Goal: Check status: Check status

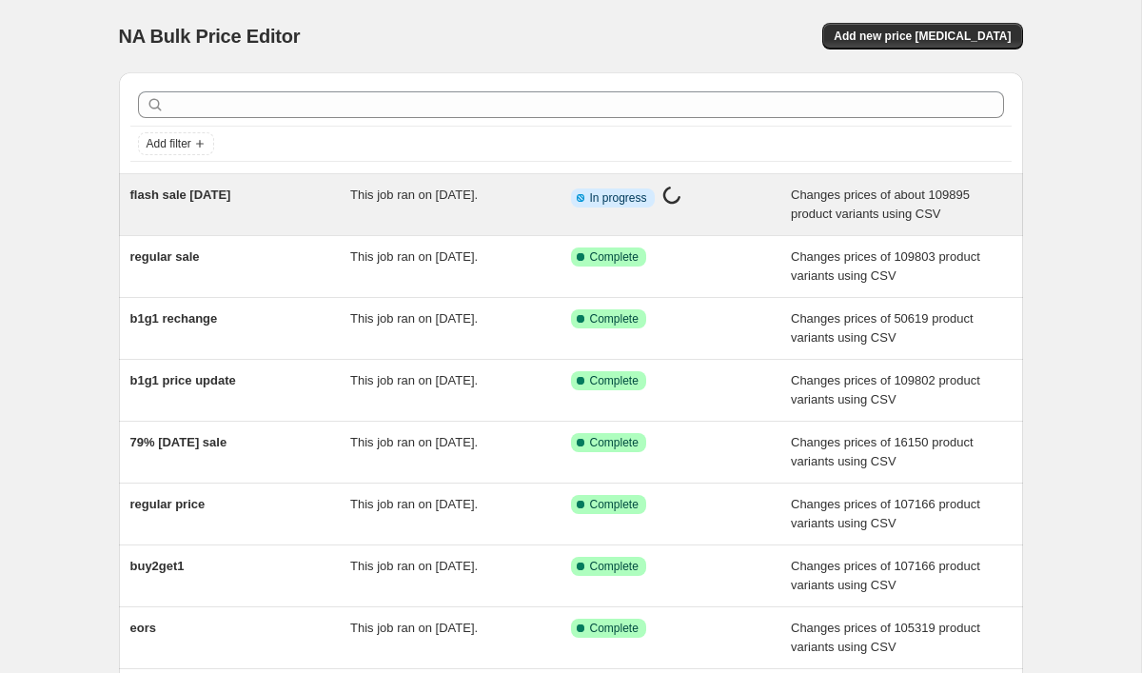
click at [218, 201] on span "flash sale [DATE]" at bounding box center [180, 194] width 101 height 14
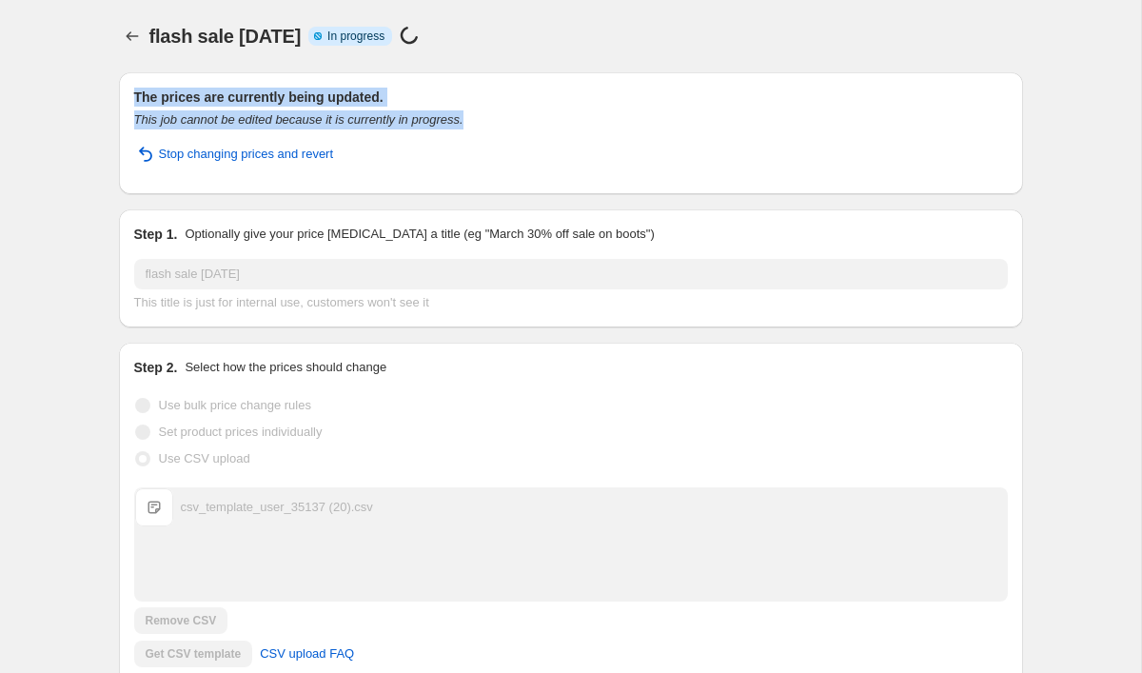
drag, startPoint x: 119, startPoint y: 99, endPoint x: 497, endPoint y: 114, distance: 378.1
click at [497, 114] on div "The prices are currently being updated. This job cannot be edited because it is…" at bounding box center [571, 133] width 904 height 122
click at [497, 114] on div "This job cannot be edited because it is currently in progress." at bounding box center [570, 119] width 873 height 19
drag, startPoint x: 497, startPoint y: 114, endPoint x: 187, endPoint y: 117, distance: 309.3
click at [187, 117] on div "This job cannot be edited because it is currently in progress." at bounding box center [570, 119] width 873 height 19
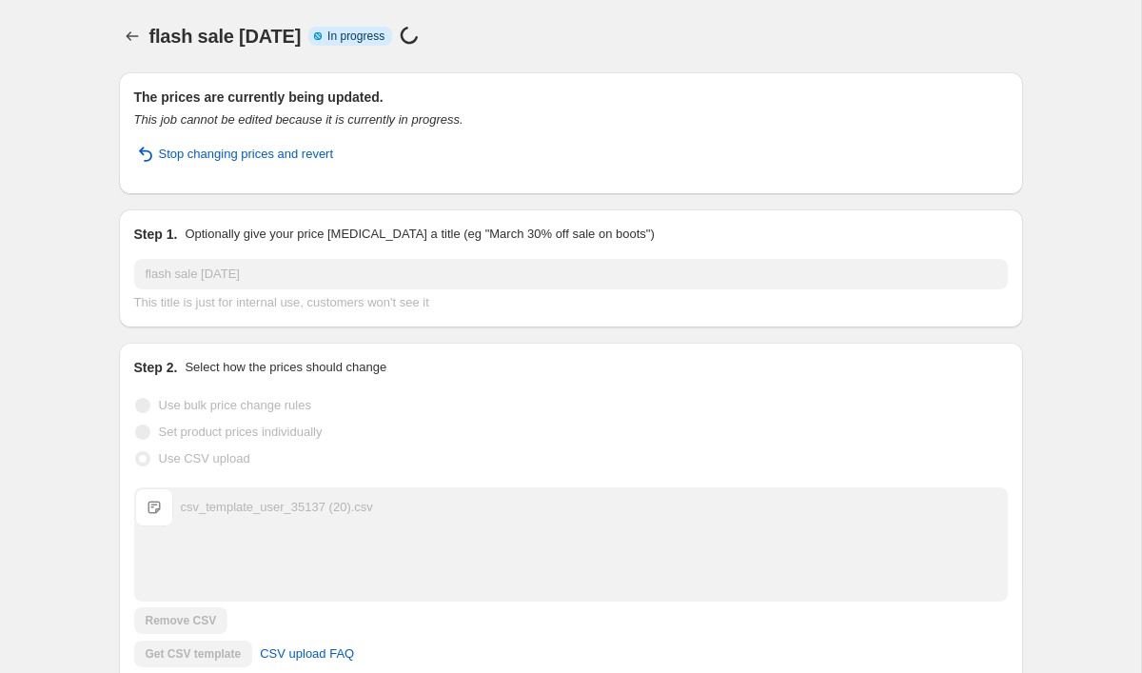
click at [176, 114] on icon "This job cannot be edited because it is currently in progress." at bounding box center [298, 119] width 329 height 14
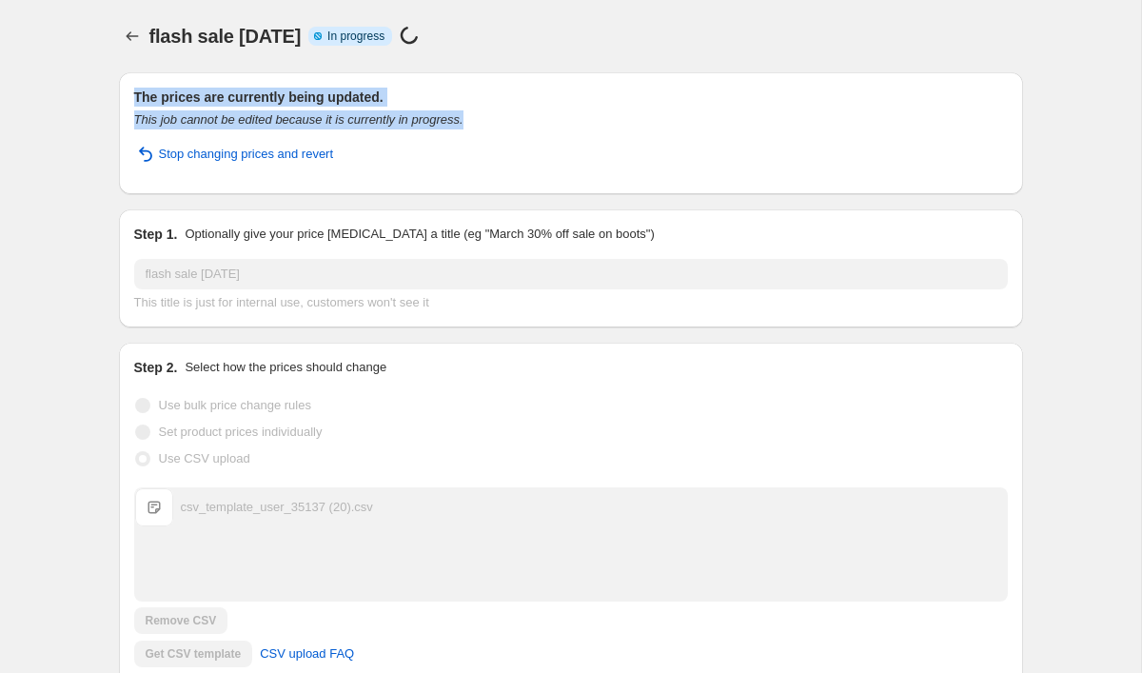
drag, startPoint x: 123, startPoint y: 94, endPoint x: 510, endPoint y: 115, distance: 387.8
click at [510, 115] on div "The prices are currently being updated. This job cannot be edited because it is…" at bounding box center [571, 133] width 904 height 122
click at [510, 115] on div "This job cannot be edited because it is currently in progress." at bounding box center [570, 119] width 873 height 19
drag, startPoint x: 510, startPoint y: 115, endPoint x: 180, endPoint y: 78, distance: 332.3
click at [180, 78] on div "The prices are currently being updated. This job cannot be edited because it is…" at bounding box center [571, 133] width 904 height 122
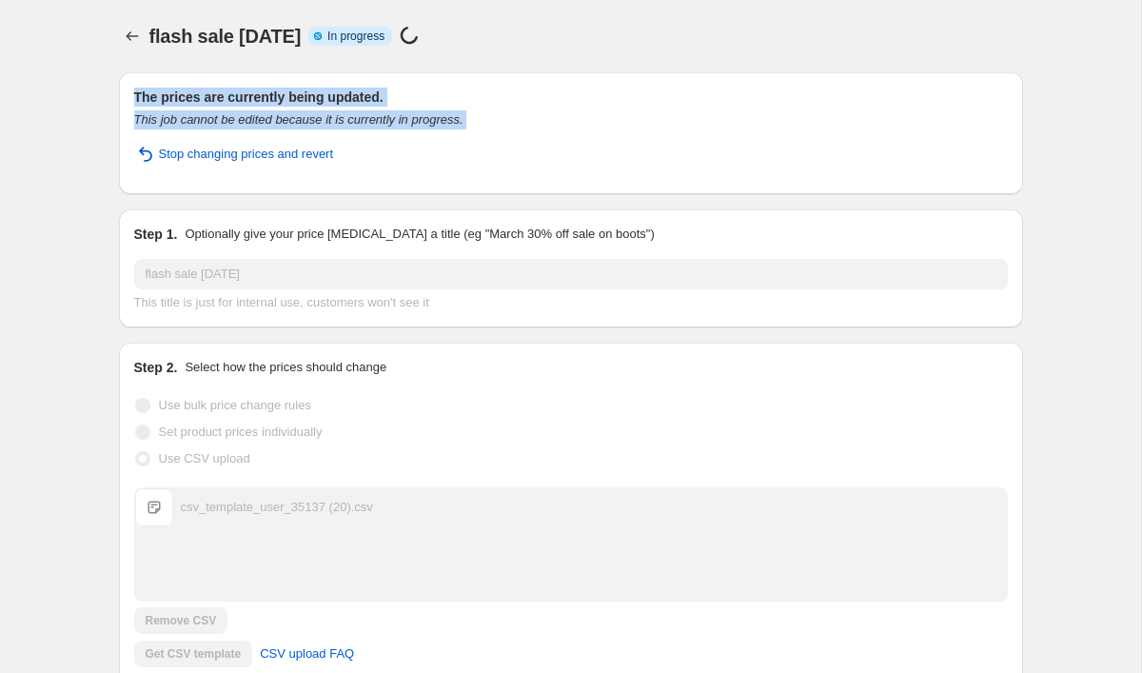
click at [180, 78] on div "The prices are currently being updated. This job cannot be edited because it is…" at bounding box center [571, 133] width 904 height 122
drag, startPoint x: 132, startPoint y: 90, endPoint x: 465, endPoint y: 115, distance: 333.9
click at [465, 115] on div "The prices are currently being updated. This job cannot be edited because it is…" at bounding box center [570, 133] width 873 height 91
drag, startPoint x: 497, startPoint y: 112, endPoint x: 117, endPoint y: 100, distance: 379.9
click at [119, 99] on div "The prices are currently being updated. This job cannot be edited because it is…" at bounding box center [571, 133] width 904 height 122
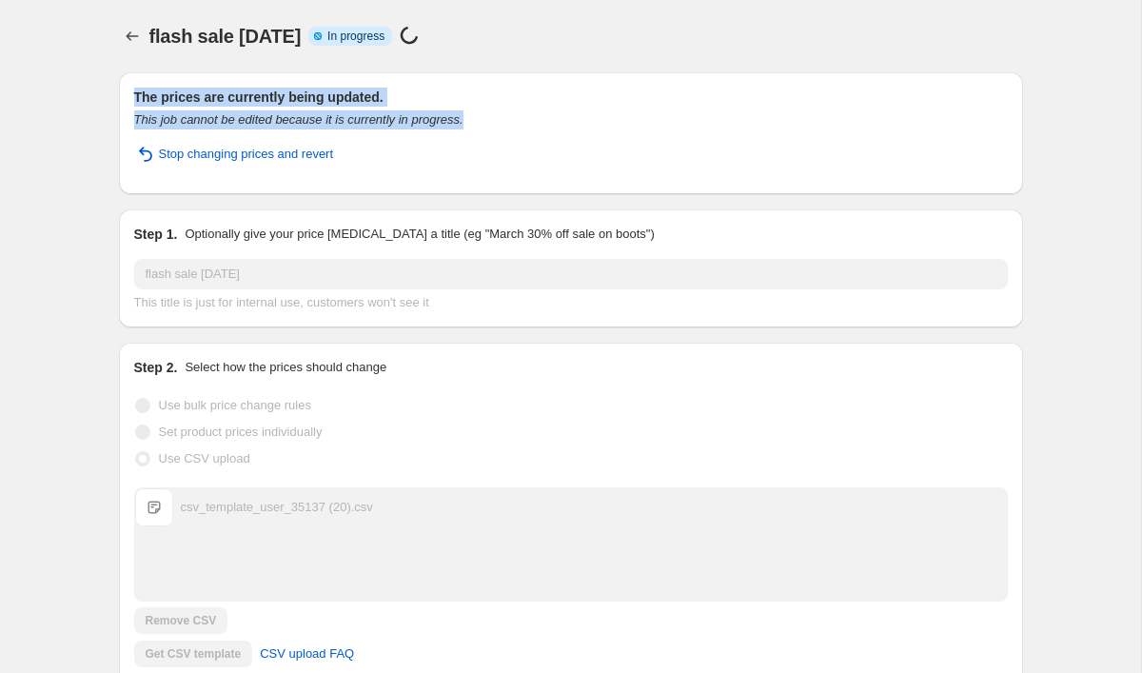
click at [117, 100] on div "The prices are currently being updated. This job cannot be edited because it is…" at bounding box center [563, 637] width 919 height 1160
drag, startPoint x: 118, startPoint y: 100, endPoint x: 500, endPoint y: 114, distance: 381.8
click at [500, 114] on div "The prices are currently being updated. This job cannot be edited because it is…" at bounding box center [571, 133] width 904 height 122
click at [500, 114] on div "This job cannot be edited because it is currently in progress." at bounding box center [570, 119] width 873 height 19
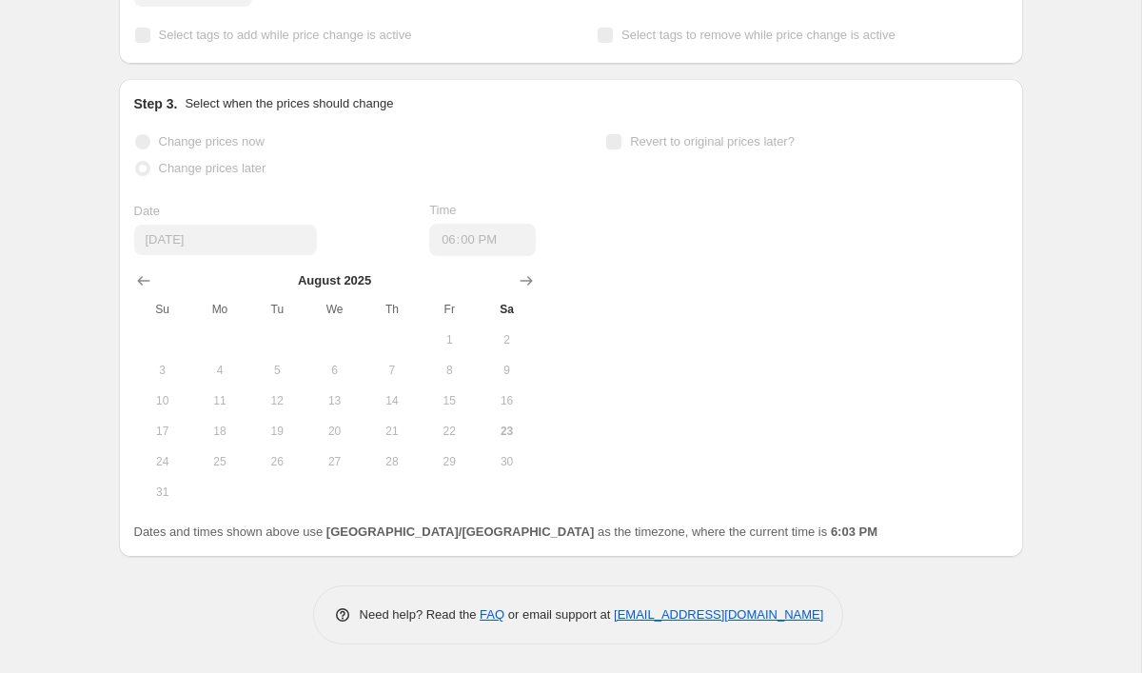
scroll to position [662, 0]
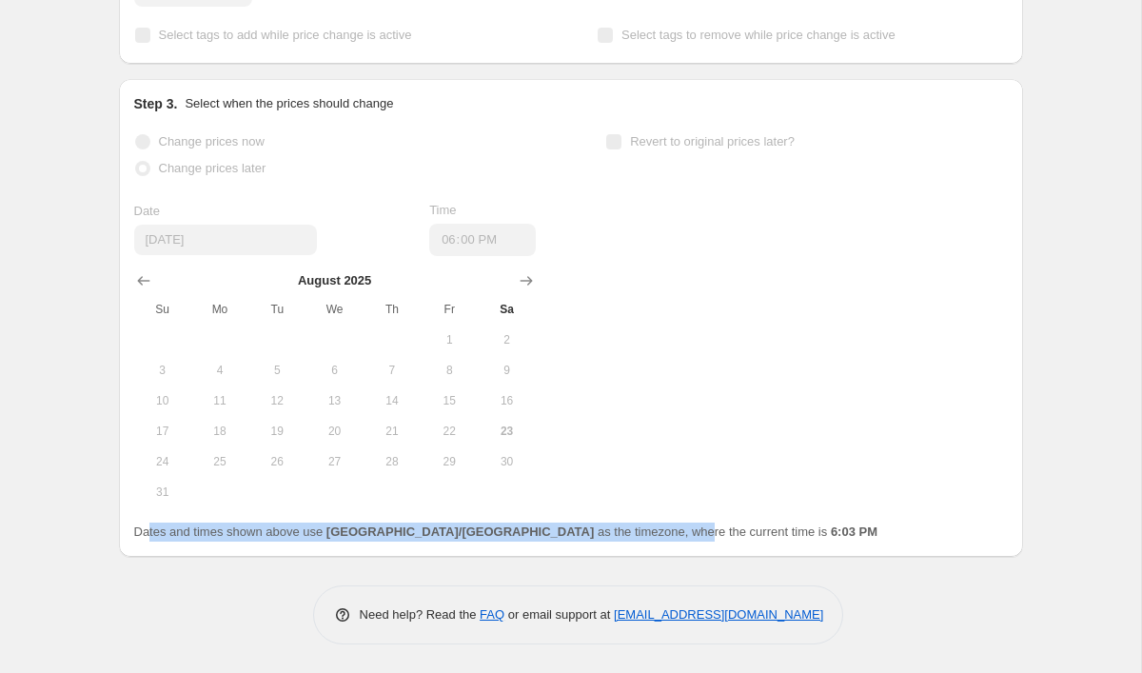
drag, startPoint x: 181, startPoint y: 529, endPoint x: 548, endPoint y: 529, distance: 367.3
click at [548, 529] on span "Dates and times shown above use [GEOGRAPHIC_DATA]/[GEOGRAPHIC_DATA] as the time…" at bounding box center [506, 531] width 744 height 14
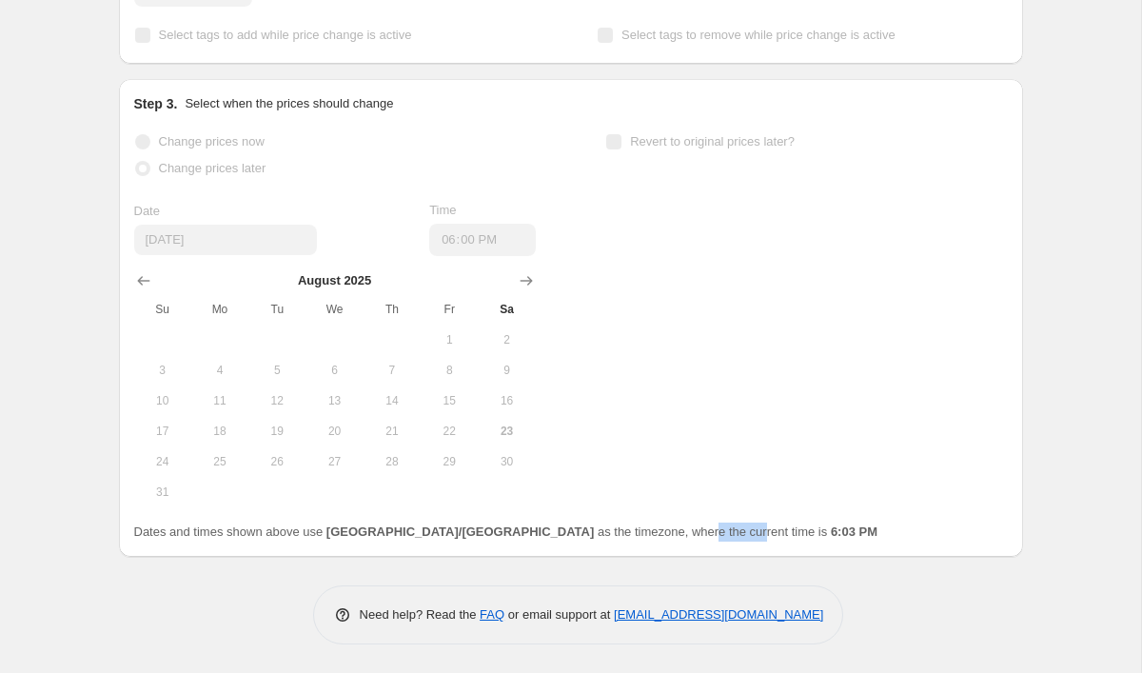
drag, startPoint x: 548, startPoint y: 529, endPoint x: 603, endPoint y: 529, distance: 55.2
click at [603, 529] on span "Dates and times shown above use [GEOGRAPHIC_DATA]/[GEOGRAPHIC_DATA] as the time…" at bounding box center [506, 531] width 744 height 14
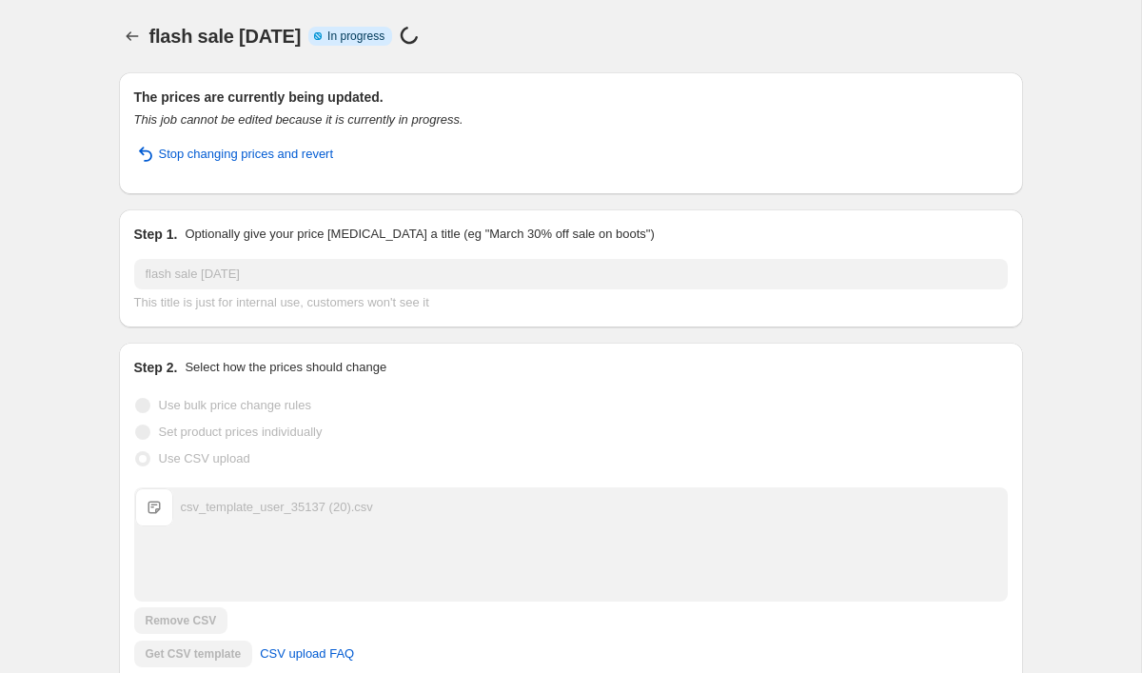
scroll to position [0, 0]
click at [126, 30] on icon "Price change jobs" at bounding box center [132, 36] width 19 height 19
